Goal: Task Accomplishment & Management: Manage account settings

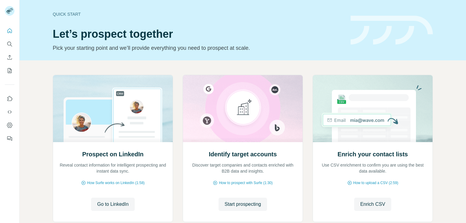
click at [10, 9] on rect at bounding box center [10, 11] width 10 height 10
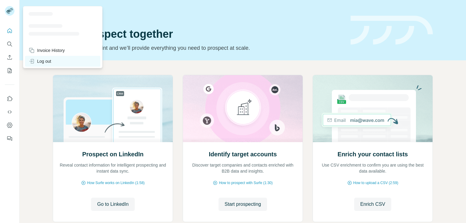
click at [43, 59] on div "Log out" at bounding box center [40, 61] width 23 height 6
